Goal: Check status: Check status

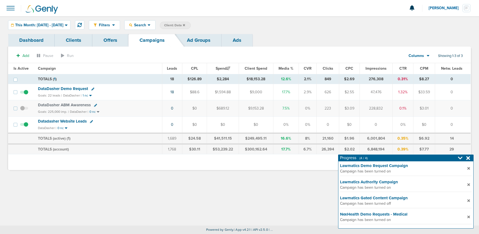
click at [185, 25] on icon at bounding box center [184, 25] width 2 height 2
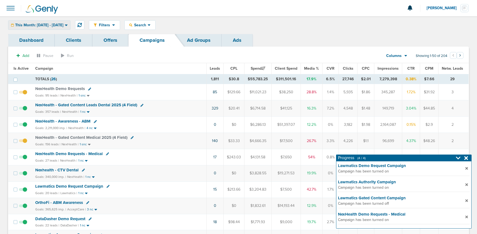
click at [53, 24] on span "This Month: [DATE] - [DATE]" at bounding box center [39, 25] width 48 height 4
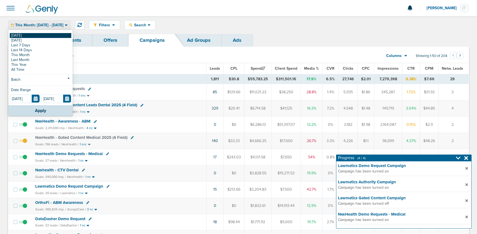
click at [38, 37] on link "[DATE]" at bounding box center [40, 35] width 61 height 5
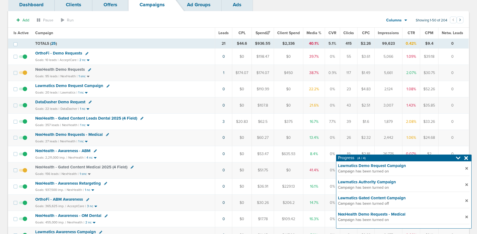
scroll to position [35, 0]
click at [64, 104] on span "DataDasher Demo Request" at bounding box center [60, 102] width 50 height 5
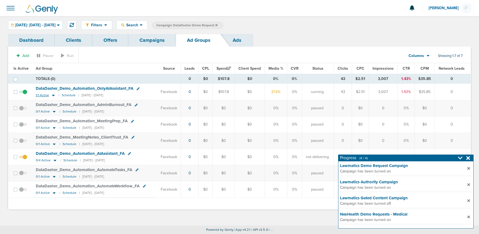
click at [52, 95] on icon at bounding box center [53, 95] width 5 height 5
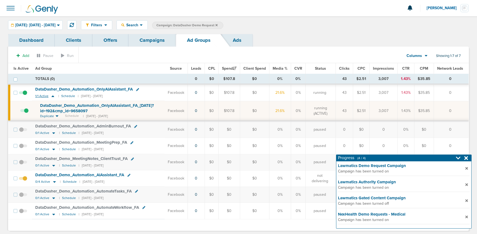
click at [52, 95] on icon at bounding box center [52, 96] width 5 height 5
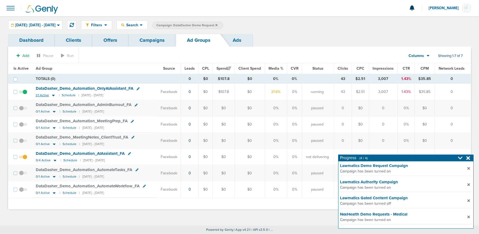
click at [52, 95] on icon at bounding box center [53, 95] width 5 height 5
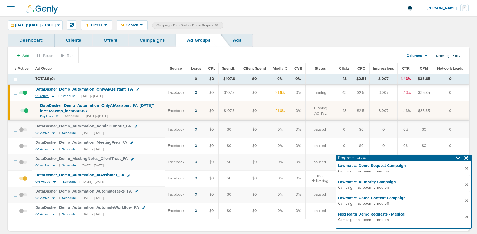
click at [52, 95] on icon at bounding box center [52, 96] width 5 height 5
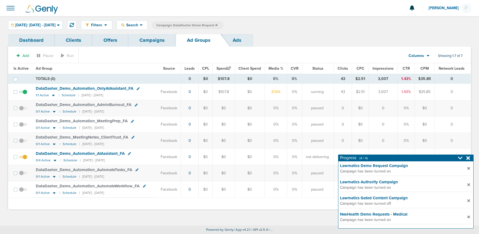
click at [158, 44] on link "Campaigns" at bounding box center [151, 40] width 47 height 13
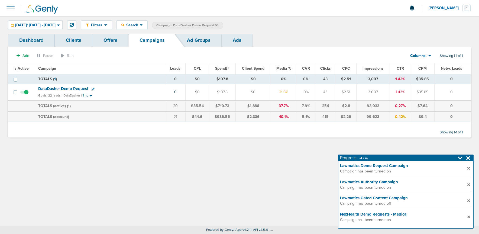
click at [69, 90] on span "DataDasher Demo Request" at bounding box center [63, 88] width 50 height 5
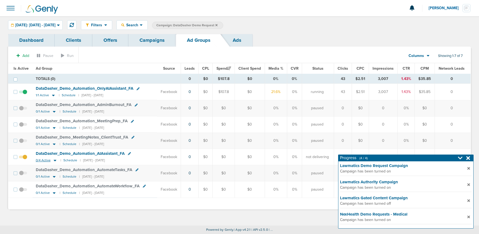
click at [54, 161] on icon at bounding box center [54, 160] width 5 height 5
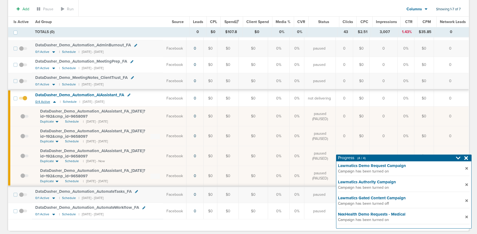
scroll to position [61, 0]
click at [70, 140] on span "Schedule" at bounding box center [72, 141] width 14 height 5
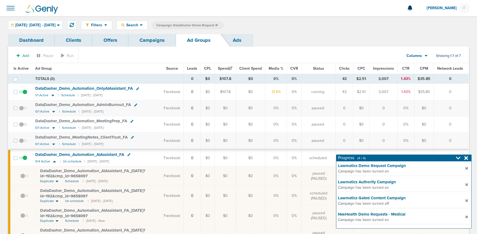
click at [150, 40] on link "Campaigns" at bounding box center [151, 40] width 47 height 13
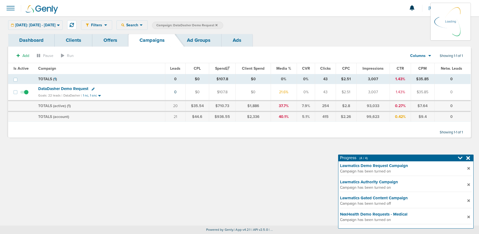
click at [218, 26] on icon at bounding box center [216, 25] width 2 height 3
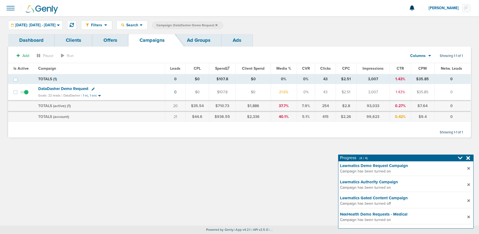
click at [218, 24] on icon at bounding box center [216, 25] width 2 height 2
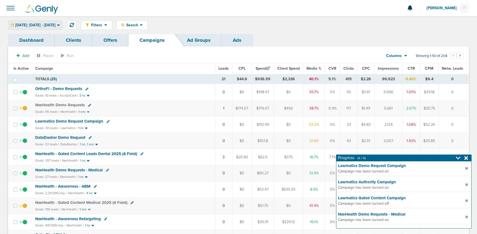
click at [28, 26] on span "[DATE]: [DATE] - [DATE]" at bounding box center [35, 25] width 40 height 4
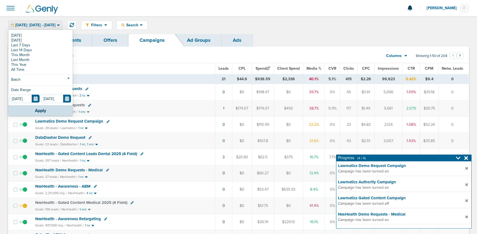
click at [28, 26] on span "[DATE]: [DATE] - [DATE]" at bounding box center [35, 25] width 40 height 4
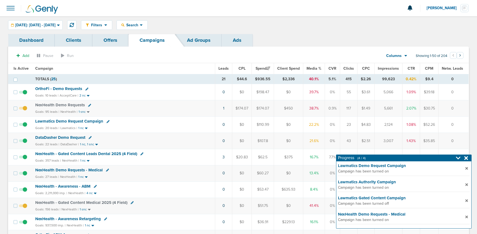
click at [59, 106] on span "NexHealth Demo Requests" at bounding box center [60, 104] width 50 height 5
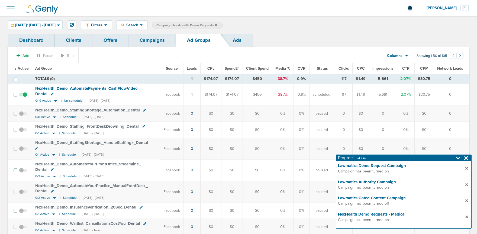
click at [158, 41] on link "Campaigns" at bounding box center [151, 40] width 47 height 13
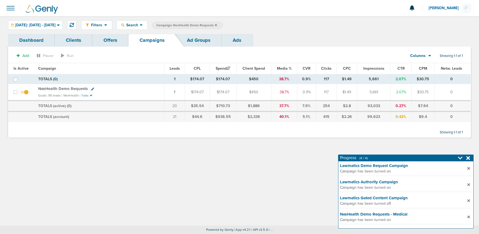
click at [217, 24] on icon at bounding box center [216, 25] width 2 height 2
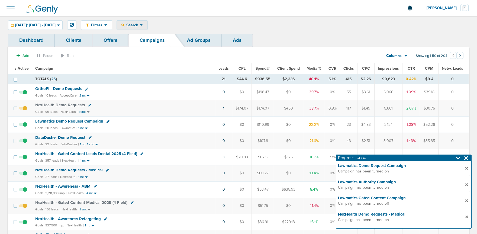
click at [140, 25] on span "Search" at bounding box center [131, 25] width 15 height 5
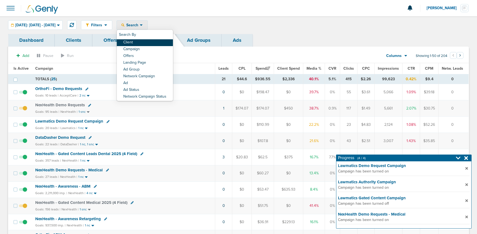
click at [149, 40] on link "Client" at bounding box center [145, 42] width 56 height 7
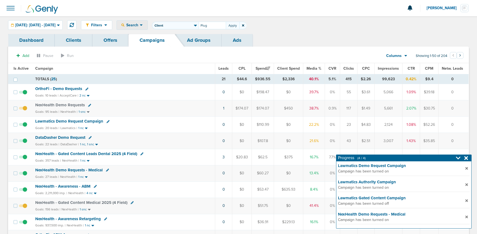
type input "Plug"
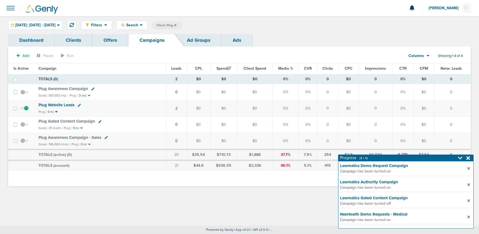
click at [24, 95] on span at bounding box center [24, 95] width 8 height 0
click at [24, 93] on input "checkbox" at bounding box center [24, 93] width 0 height 0
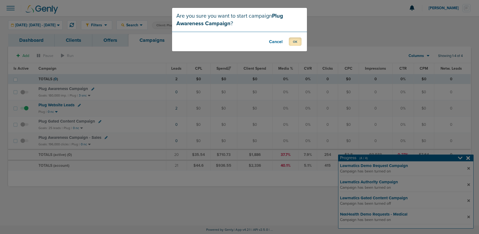
click at [291, 42] on button "OK" at bounding box center [295, 41] width 13 height 8
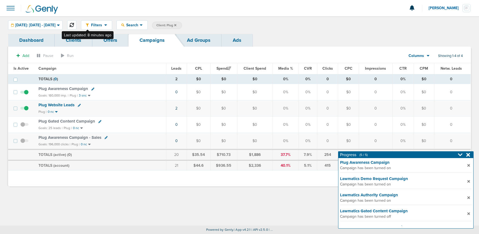
click at [74, 23] on icon at bounding box center [72, 25] width 4 height 4
click at [176, 25] on icon at bounding box center [175, 25] width 2 height 2
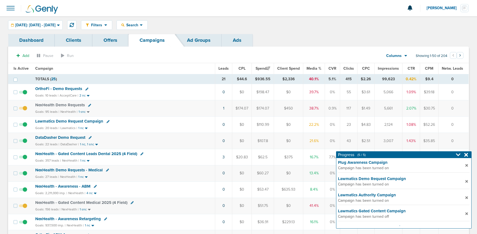
click at [66, 88] on span "OrthoFi - Demo Requests" at bounding box center [58, 88] width 47 height 5
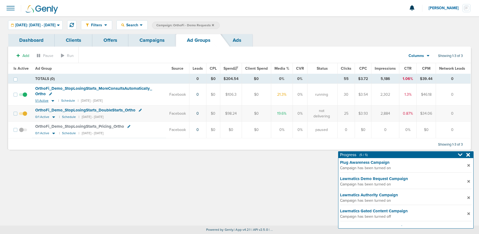
click at [51, 101] on icon at bounding box center [52, 101] width 3 height 2
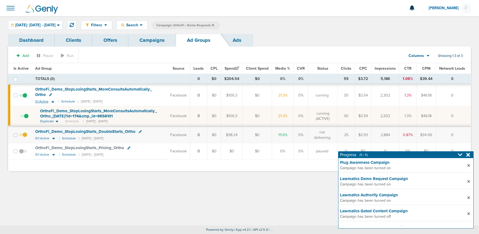
click at [51, 101] on icon at bounding box center [52, 102] width 3 height 2
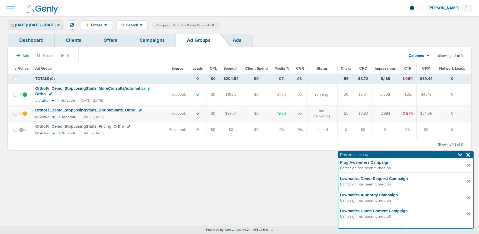
click at [38, 26] on span "[DATE]: [DATE] - [DATE]" at bounding box center [35, 25] width 40 height 4
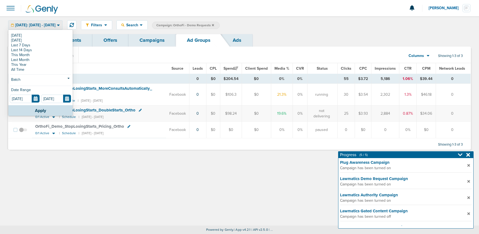
click at [38, 26] on span "[DATE]: [DATE] - [DATE]" at bounding box center [35, 25] width 40 height 4
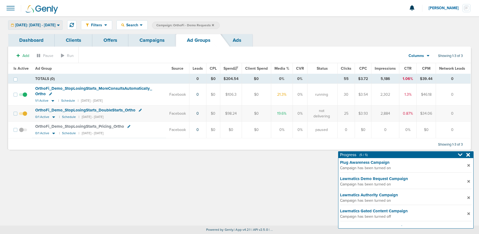
click at [38, 26] on span "[DATE]: [DATE] - [DATE]" at bounding box center [35, 25] width 40 height 4
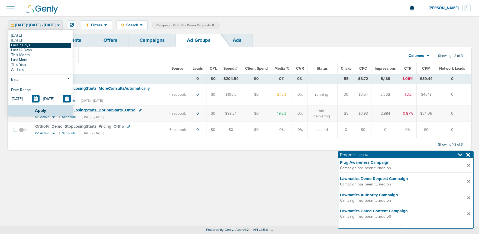
click at [31, 44] on link "Last 7 Days" at bounding box center [40, 45] width 61 height 5
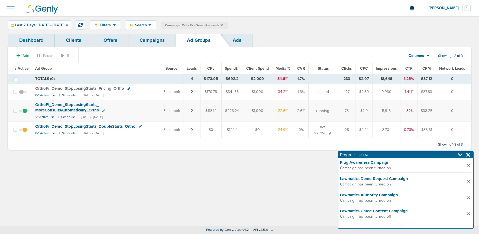
click at [24, 132] on span at bounding box center [23, 132] width 8 height 0
click at [23, 131] on input "checkbox" at bounding box center [23, 131] width 0 height 0
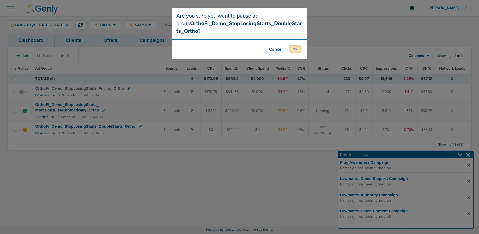
click at [295, 47] on button "OK" at bounding box center [295, 49] width 13 height 8
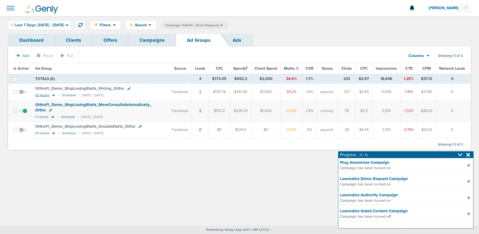
click at [53, 96] on icon at bounding box center [53, 96] width 3 height 2
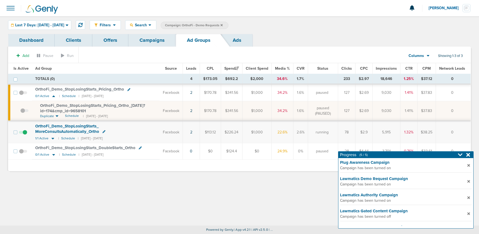
click at [142, 38] on link "Campaigns" at bounding box center [151, 40] width 47 height 13
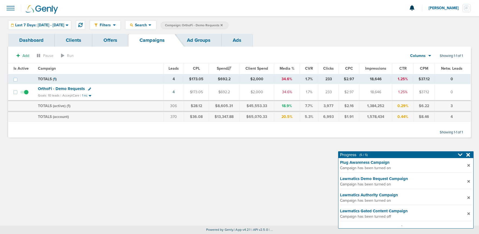
click at [228, 25] on label "Campaign: OrthoFi - Demo Requests" at bounding box center [195, 25] width 68 height 7
click at [223, 24] on icon at bounding box center [222, 25] width 2 height 2
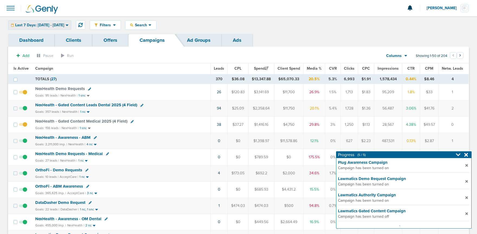
click at [40, 21] on div "Last 7 Days: [DATE] - [DATE]" at bounding box center [39, 25] width 63 height 9
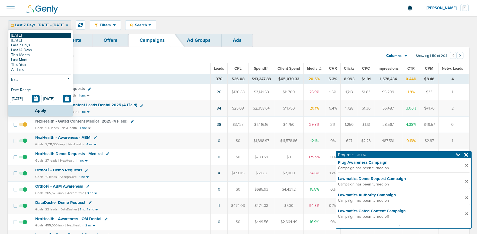
click at [34, 35] on link "[DATE]" at bounding box center [40, 35] width 61 height 5
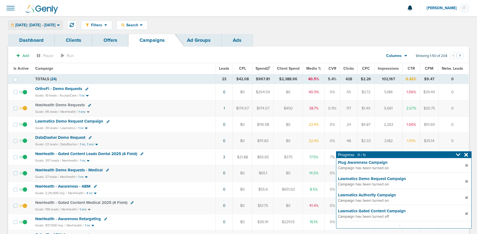
click at [60, 23] on icon at bounding box center [58, 25] width 3 height 5
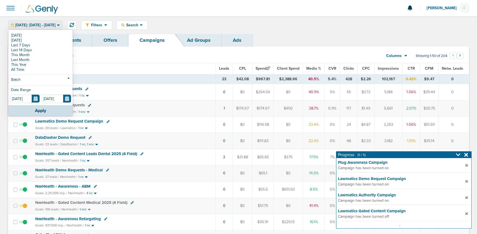
click at [60, 23] on icon at bounding box center [58, 25] width 3 height 5
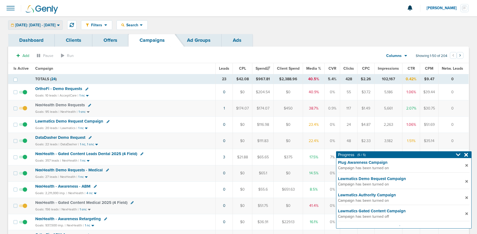
scroll to position [0, 0]
